Goal: Transaction & Acquisition: Purchase product/service

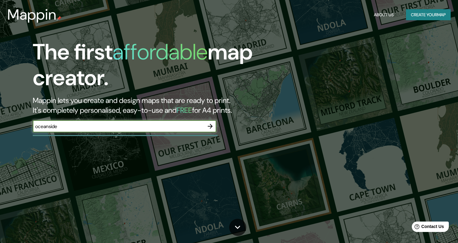
type input "oceanside"
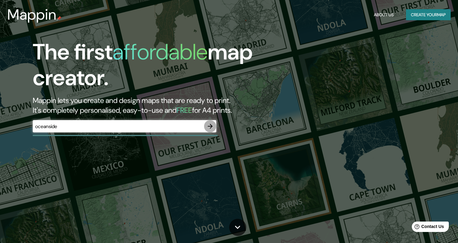
click at [210, 126] on icon "button" at bounding box center [209, 125] width 7 height 7
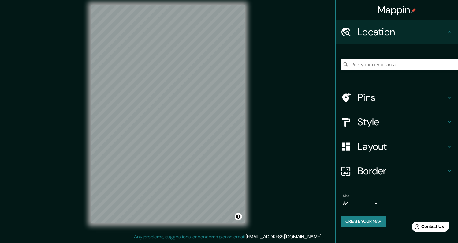
scroll to position [5, 0]
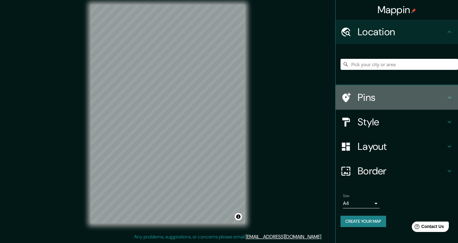
click at [377, 93] on h4 "Pins" at bounding box center [402, 97] width 88 height 12
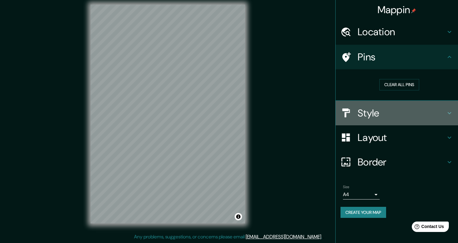
click at [378, 111] on h4 "Style" at bounding box center [402, 113] width 88 height 12
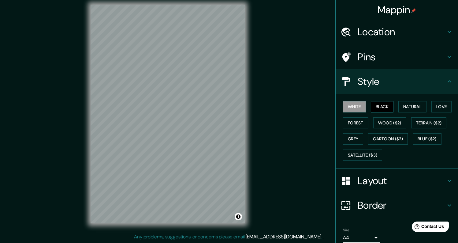
click at [381, 104] on button "Black" at bounding box center [382, 106] width 23 height 11
click at [405, 104] on button "Natural" at bounding box center [412, 106] width 28 height 11
click at [444, 104] on button "Love" at bounding box center [441, 106] width 20 height 11
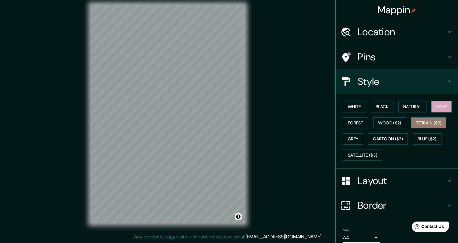
click at [436, 121] on button "Terrain ($2)" at bounding box center [428, 122] width 35 height 11
click at [395, 123] on button "Wood ($2)" at bounding box center [389, 122] width 33 height 11
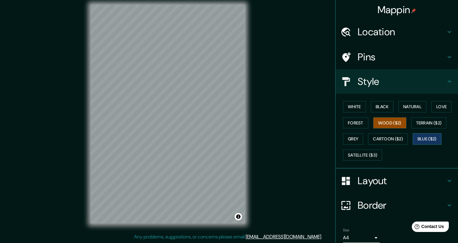
click at [425, 139] on button "Blue ($2)" at bounding box center [427, 138] width 29 height 11
click at [380, 140] on button "Cartoon ($2)" at bounding box center [388, 138] width 40 height 11
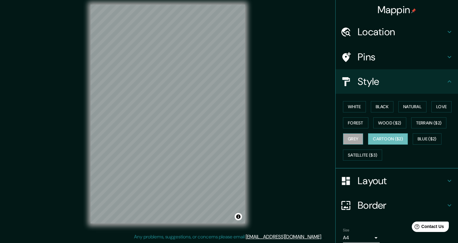
click at [350, 140] on button "Grey" at bounding box center [353, 138] width 20 height 11
click at [352, 122] on button "Forest" at bounding box center [355, 122] width 25 height 11
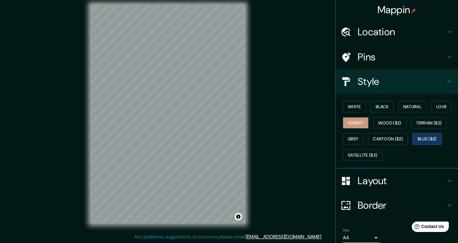
click at [429, 138] on button "Blue ($2)" at bounding box center [427, 138] width 29 height 11
click at [377, 35] on h4 "Location" at bounding box center [402, 32] width 88 height 12
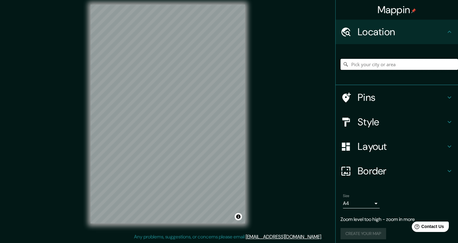
click at [376, 67] on input "Pick your city or area" at bounding box center [398, 64] width 117 height 11
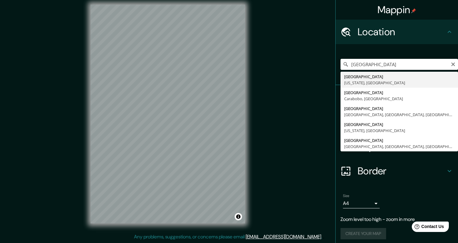
drag, startPoint x: 376, startPoint y: 67, endPoint x: 378, endPoint y: 82, distance: 15.2
type input "[GEOGRAPHIC_DATA], [US_STATE], [GEOGRAPHIC_DATA]"
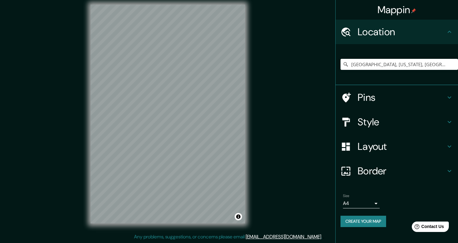
scroll to position [2, 0]
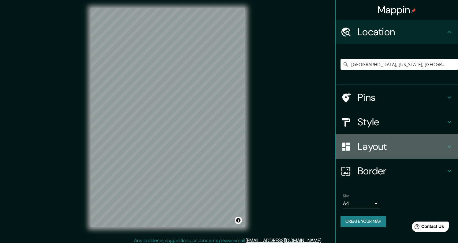
click at [377, 141] on h4 "Layout" at bounding box center [402, 146] width 88 height 12
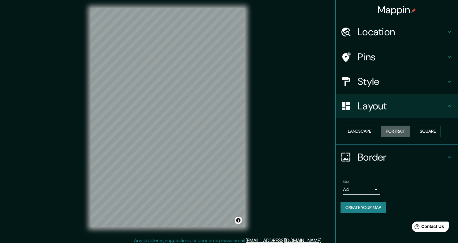
click at [389, 128] on button "Portrait" at bounding box center [395, 130] width 29 height 11
click at [393, 108] on h4 "Layout" at bounding box center [402, 106] width 88 height 12
click at [379, 158] on h4 "Border" at bounding box center [402, 157] width 88 height 12
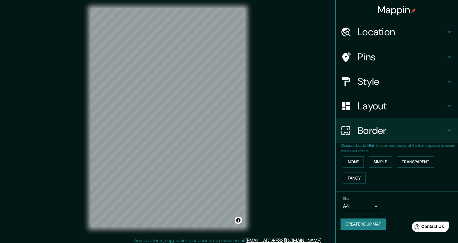
click at [373, 137] on div "Border" at bounding box center [396, 130] width 122 height 24
click at [368, 88] on div "Style" at bounding box center [396, 81] width 122 height 24
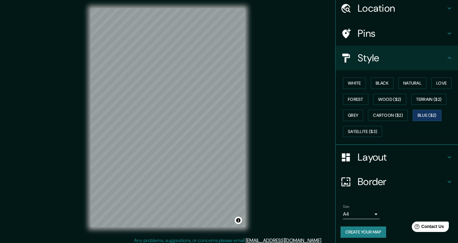
scroll to position [23, 0]
click at [377, 54] on h4 "Style" at bounding box center [402, 58] width 88 height 12
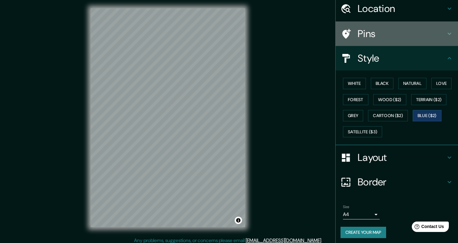
click at [381, 39] on div "Pins" at bounding box center [396, 33] width 122 height 24
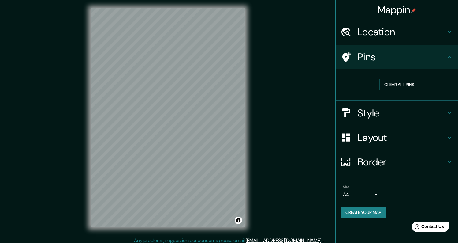
click at [378, 56] on h4 "Pins" at bounding box center [402, 57] width 88 height 12
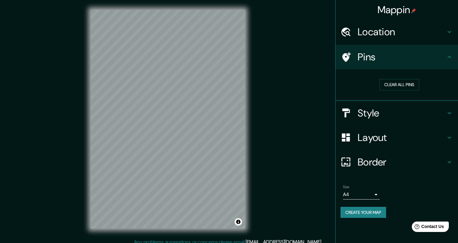
click at [378, 58] on h4 "Pins" at bounding box center [402, 57] width 88 height 12
click at [378, 102] on div "Style" at bounding box center [396, 113] width 122 height 24
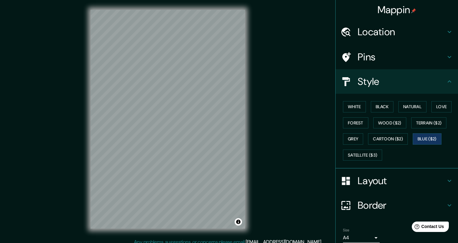
click at [357, 115] on div "White Black Natural Love Forest Wood ($2) Terrain ($2) Grey Cartoon ($2) Blue (…" at bounding box center [398, 130] width 117 height 64
click at [356, 106] on button "White" at bounding box center [354, 106] width 23 height 11
click at [380, 107] on button "Black" at bounding box center [382, 106] width 23 height 11
click at [415, 107] on button "Natural" at bounding box center [412, 106] width 28 height 11
click at [432, 107] on button "Love" at bounding box center [441, 106] width 20 height 11
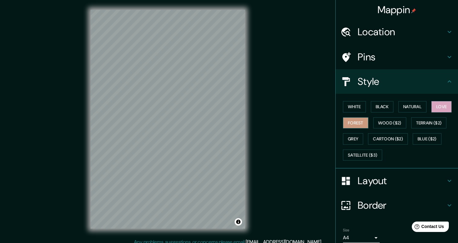
click at [349, 124] on button "Forest" at bounding box center [355, 122] width 25 height 11
click at [350, 135] on button "Grey" at bounding box center [353, 138] width 20 height 11
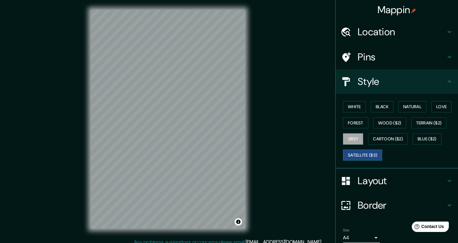
click at [358, 151] on button "Satellite ($3)" at bounding box center [362, 154] width 39 height 11
click at [380, 138] on button "Cartoon ($2)" at bounding box center [388, 138] width 40 height 11
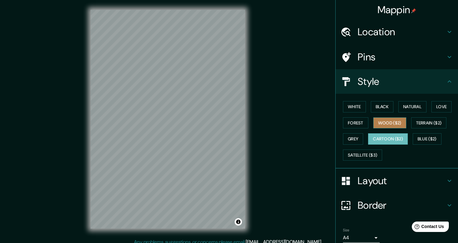
click at [386, 121] on button "Wood ($2)" at bounding box center [389, 122] width 33 height 11
